Goal: Go to known website: Access a specific website the user already knows

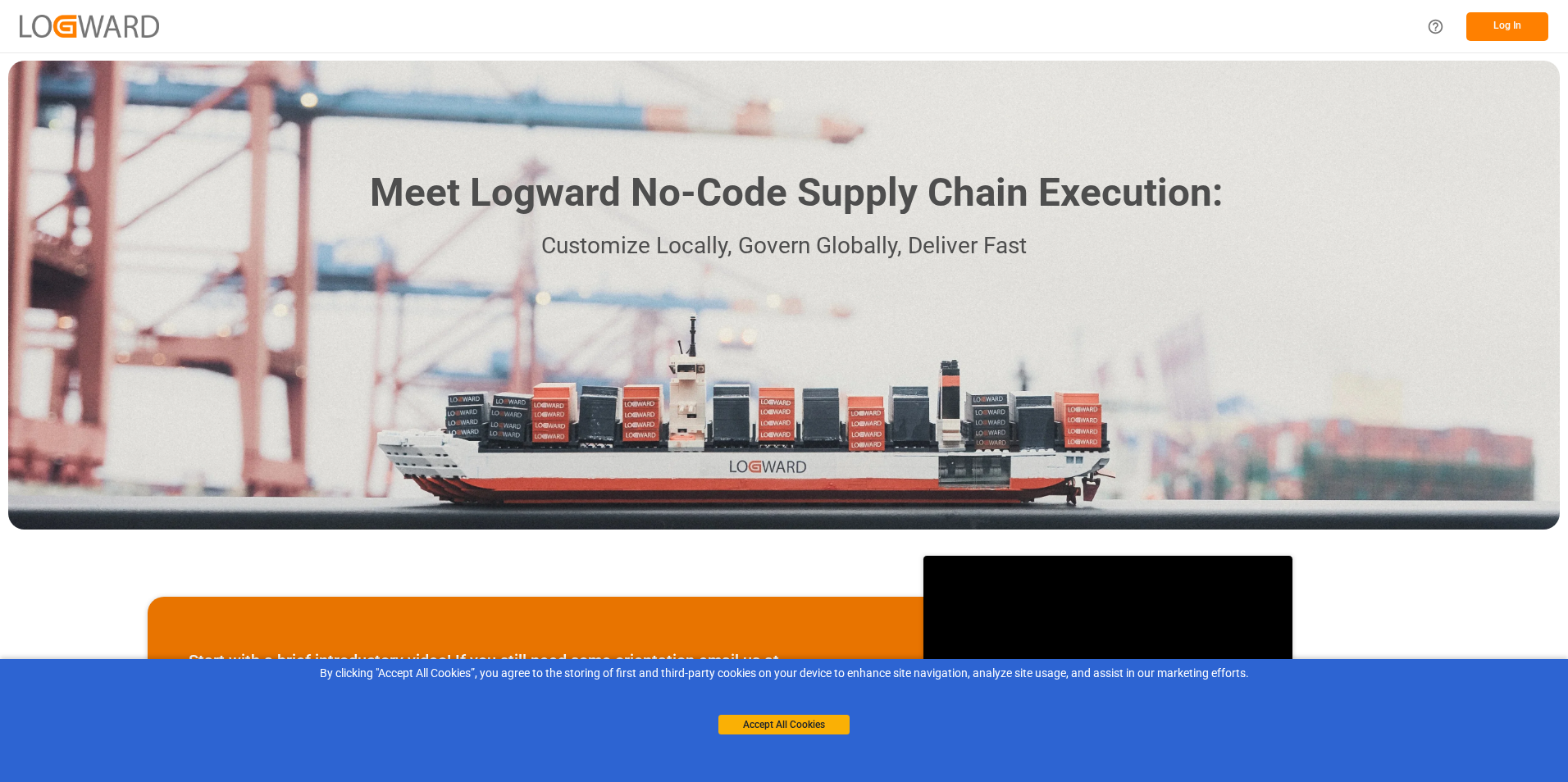
click at [1470, 16] on button "Log In" at bounding box center [1507, 26] width 82 height 29
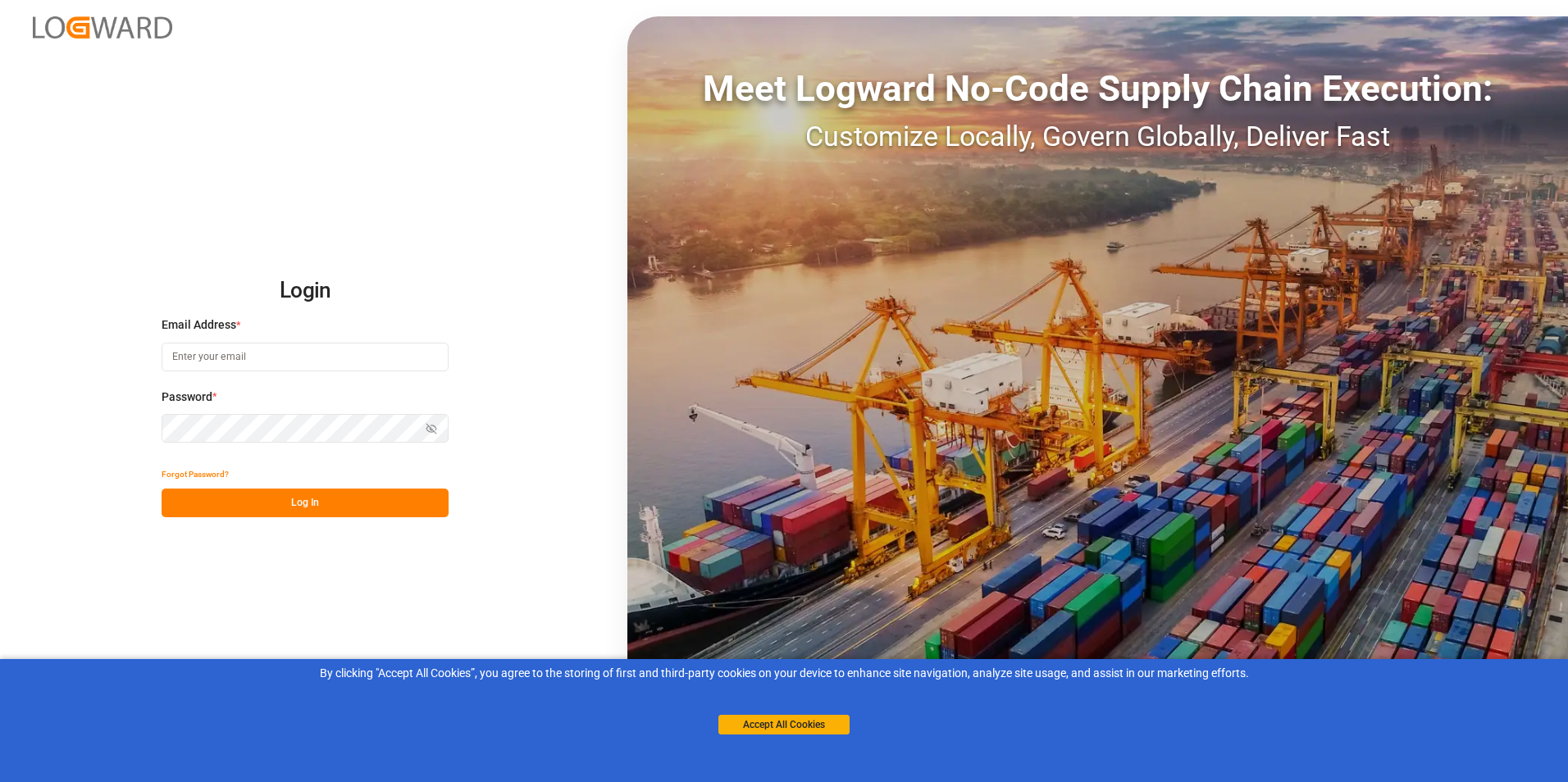
click at [289, 352] on input at bounding box center [305, 357] width 287 height 29
paste input "[DATE] for Truth and Reconciliation"
type input "[DATE] for Truth and Reconciliation"
click at [289, 352] on input "[DATE] for Truth and Reconciliation" at bounding box center [305, 357] width 287 height 29
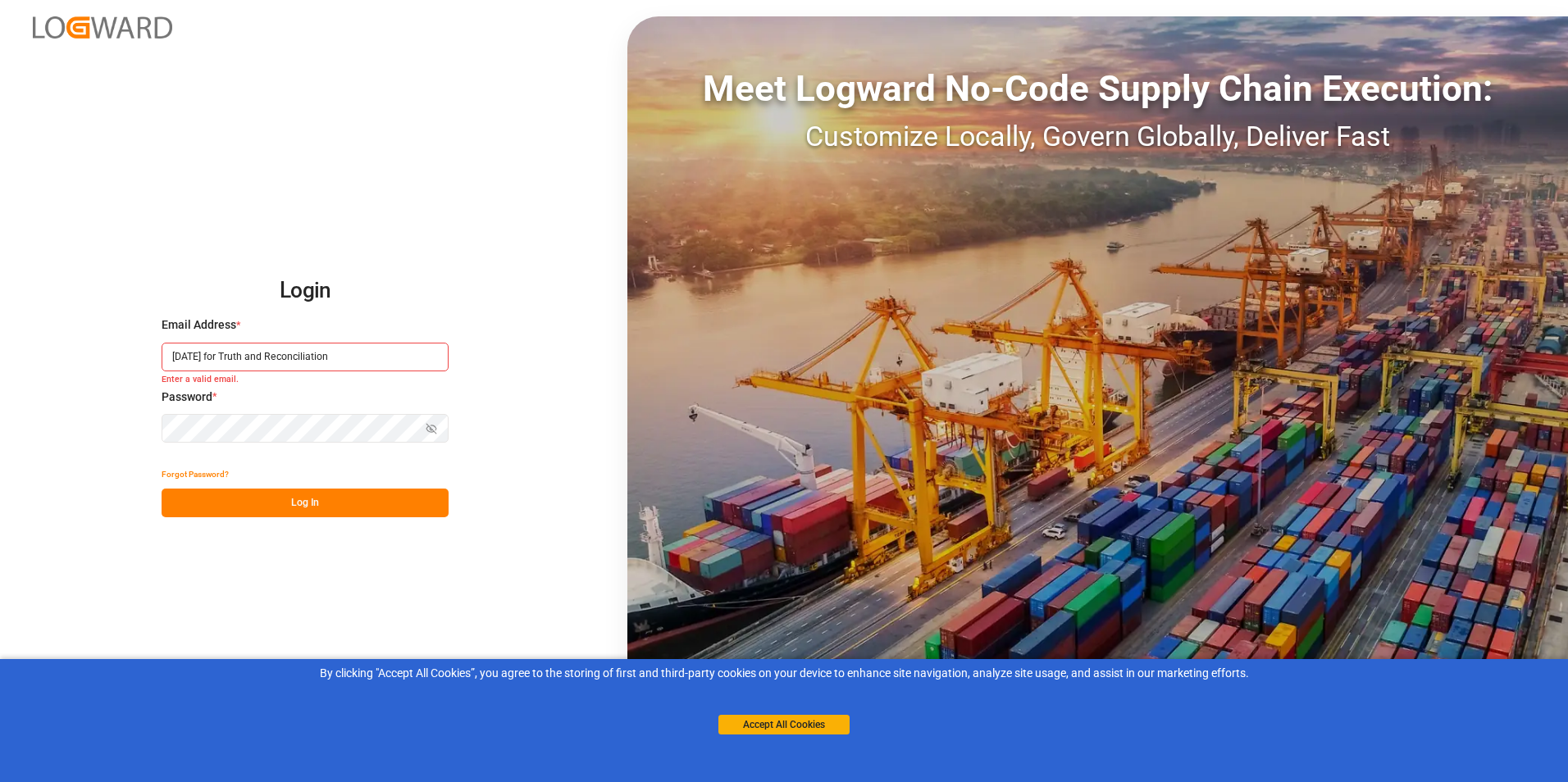
click at [289, 352] on input "[DATE] for Truth and Reconciliation" at bounding box center [305, 357] width 287 height 29
click at [386, 352] on input at bounding box center [305, 357] width 287 height 29
paste input "[PERSON_NAME][EMAIL_ADDRESS][DOMAIN_NAME]"
type input "[PERSON_NAME][EMAIL_ADDRESS][DOMAIN_NAME]"
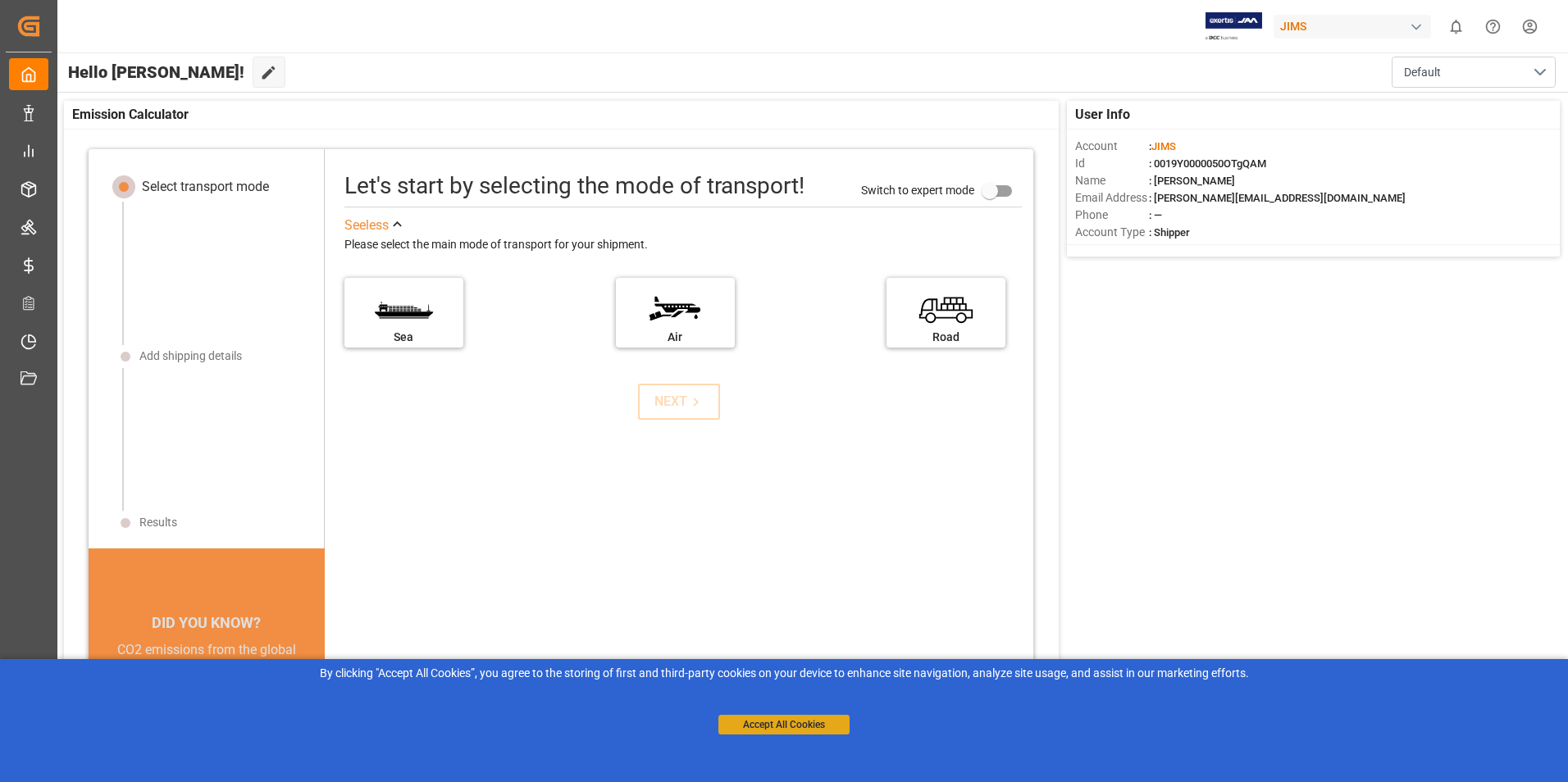
click at [807, 734] on button "Accept All Cookies" at bounding box center [784, 725] width 131 height 20
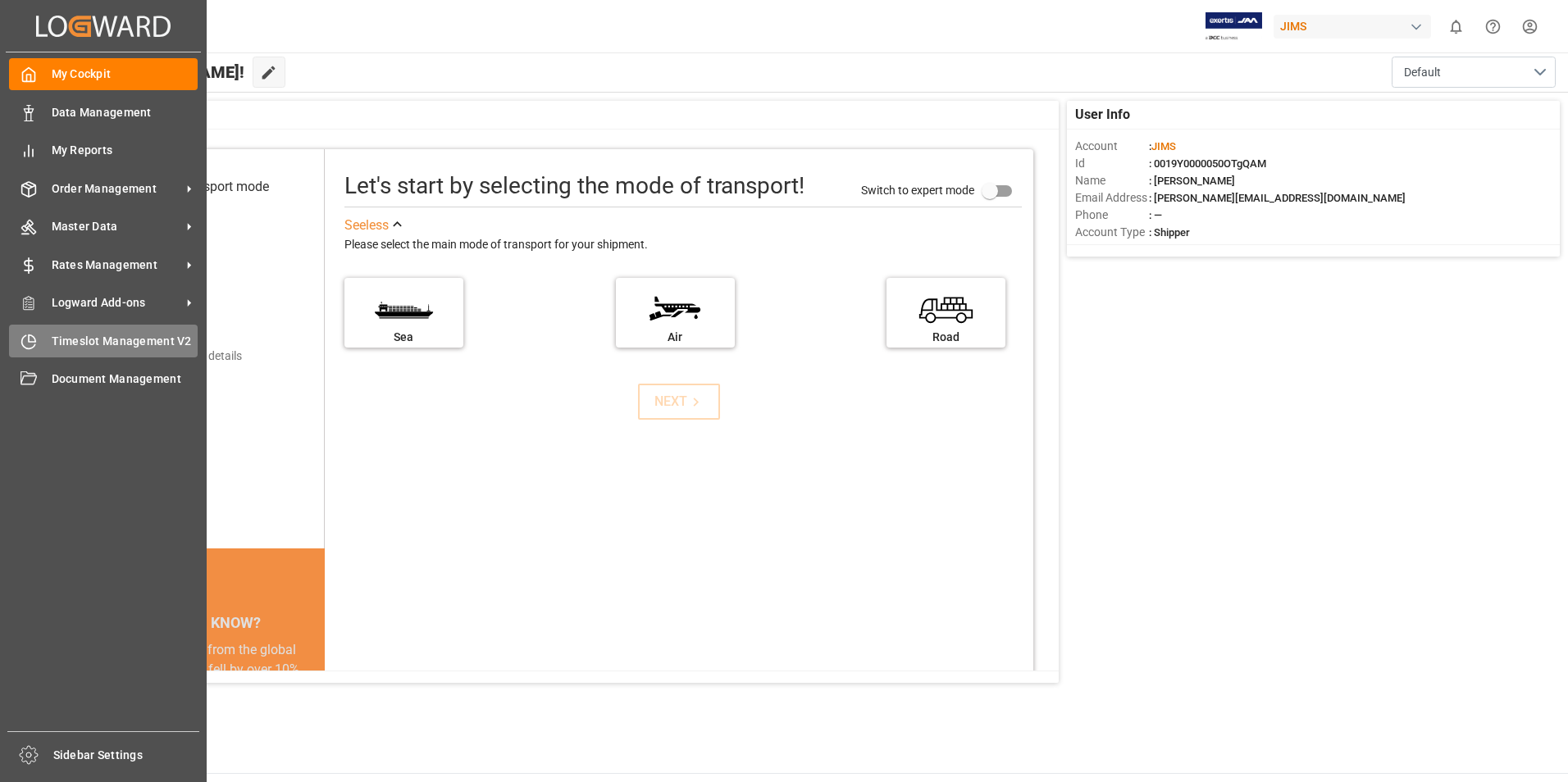
click at [72, 339] on span "Timeslot Management V2" at bounding box center [125, 341] width 147 height 17
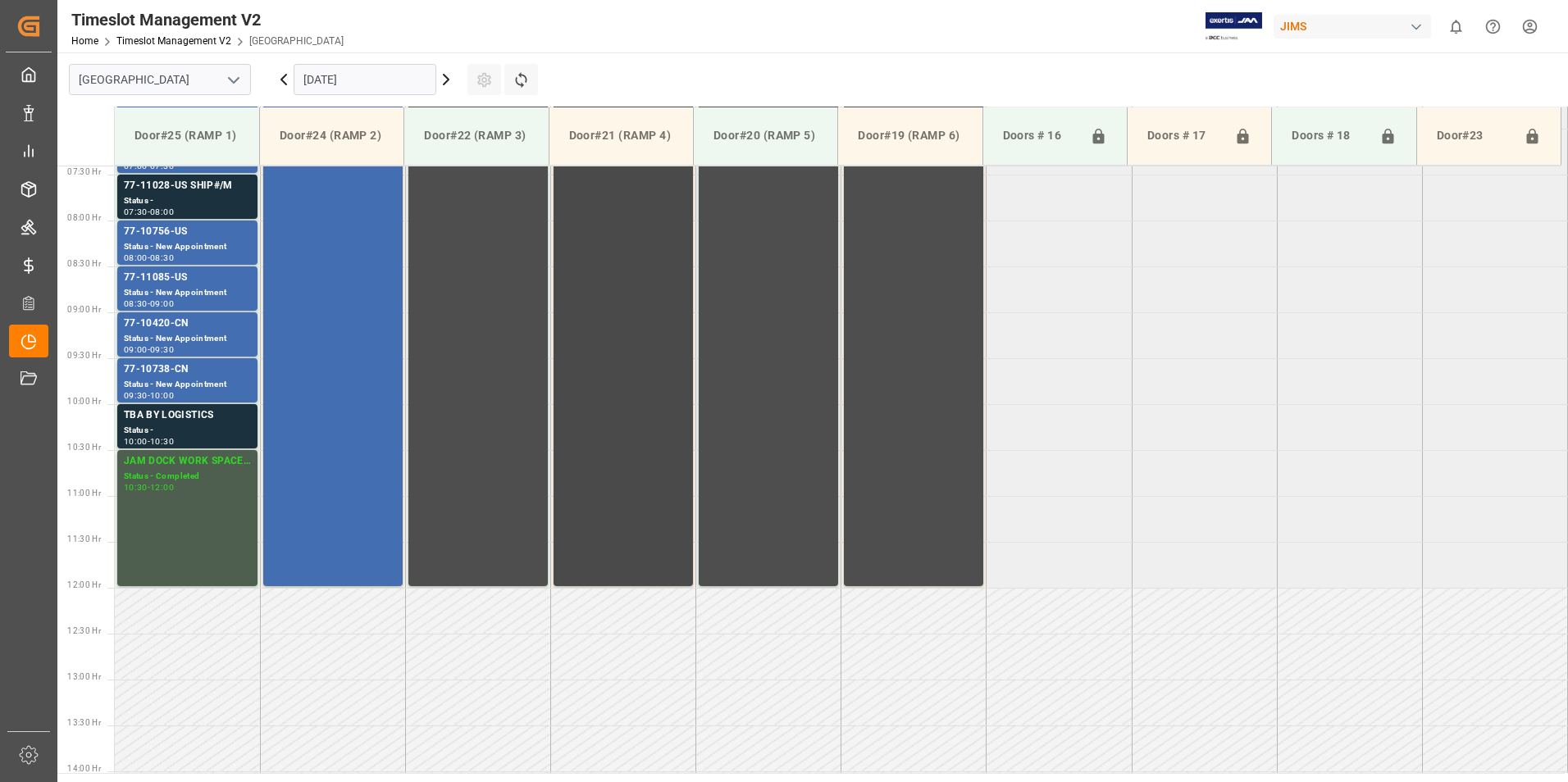
scroll to position [705, 0]
